Goal: Task Accomplishment & Management: Use online tool/utility

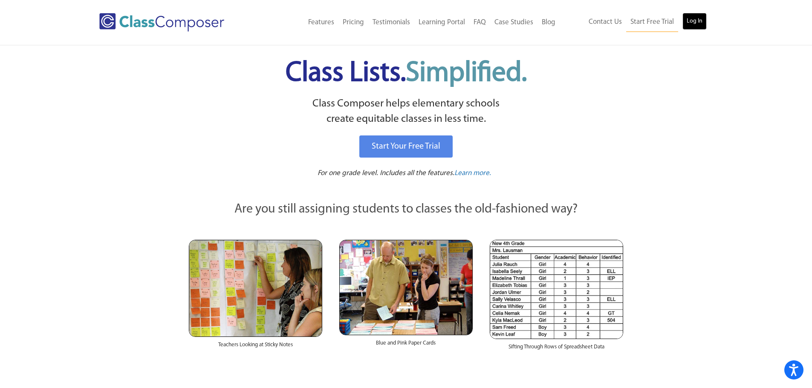
click at [703, 22] on link "Log In" at bounding box center [694, 21] width 24 height 17
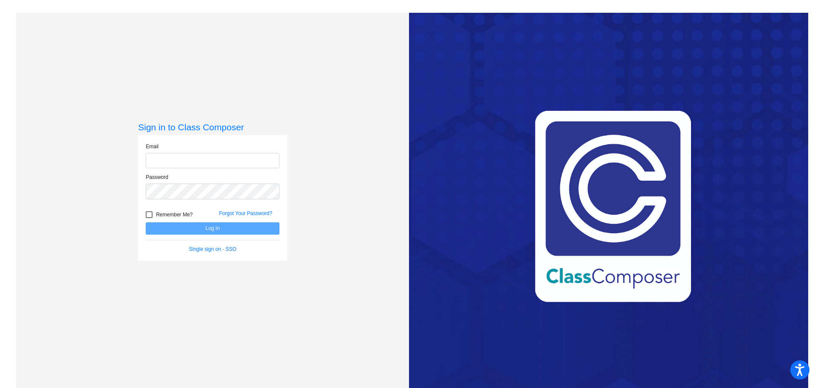
click at [221, 157] on input "email" at bounding box center [213, 161] width 134 height 16
type input "paneetbath@cusd.com"
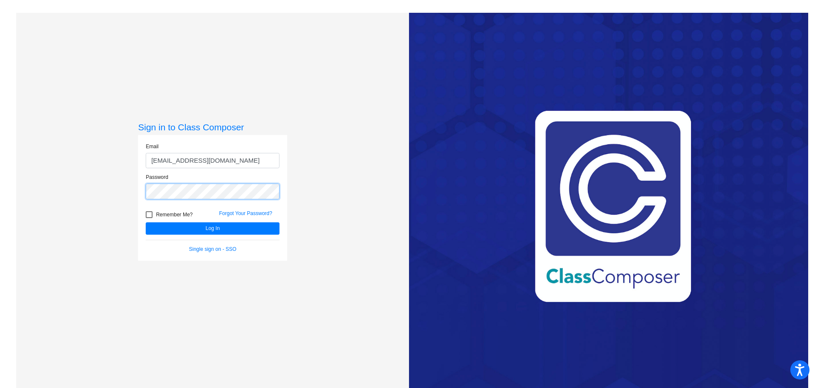
click at [146, 222] on button "Log In" at bounding box center [213, 228] width 134 height 12
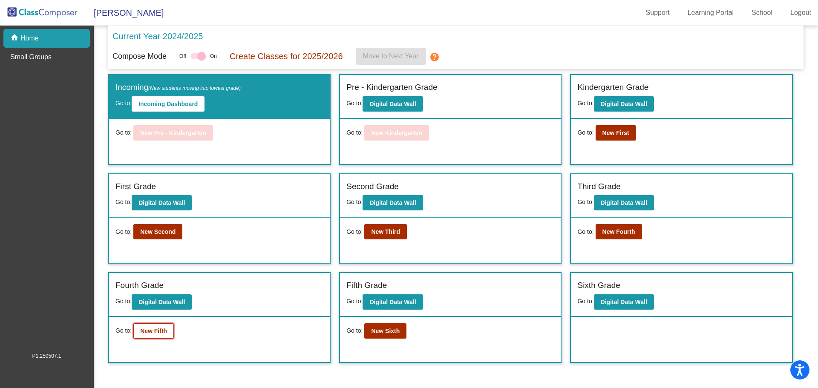
click at [158, 327] on button "New Fifth" at bounding box center [153, 331] width 40 height 15
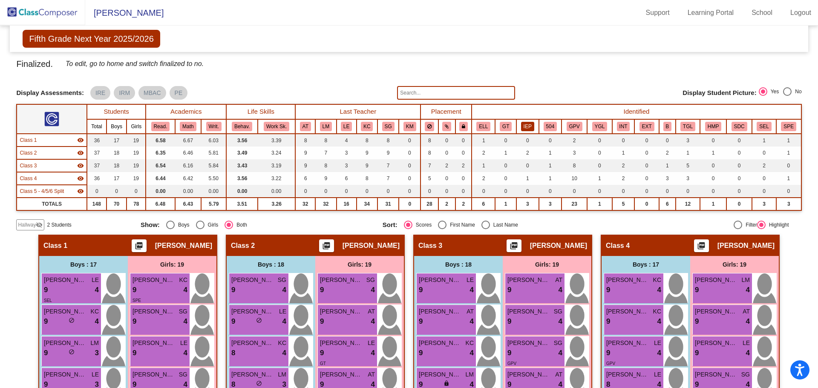
click at [523, 127] on button "IEP" at bounding box center [527, 126] width 13 height 9
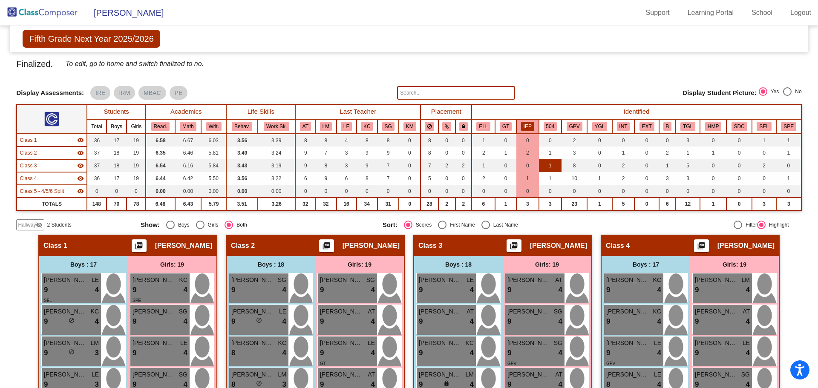
click at [552, 166] on td "1" at bounding box center [550, 165] width 23 height 13
